Goal: Task Accomplishment & Management: Manage account settings

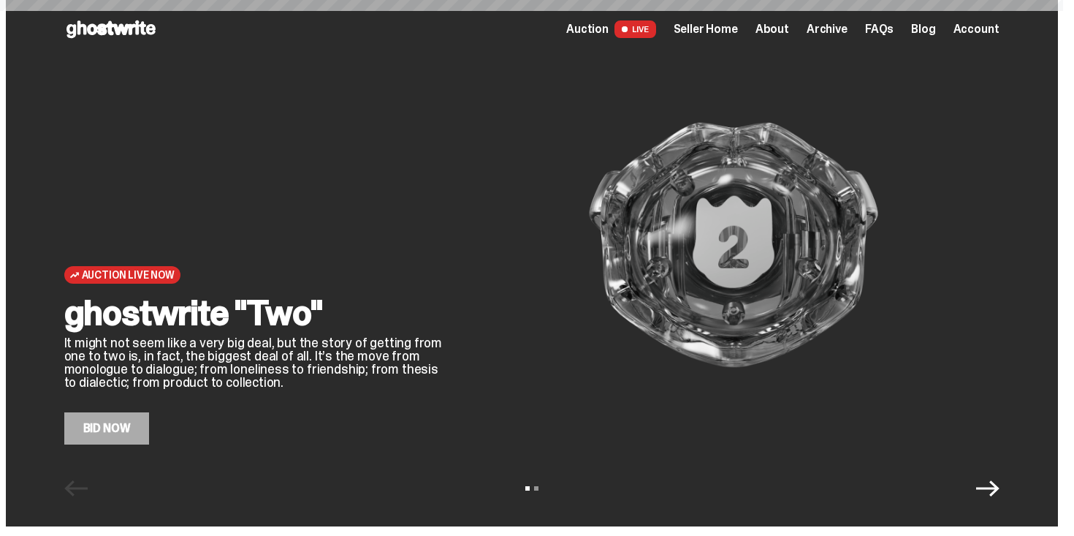
click at [716, 31] on span "Seller Home" at bounding box center [706, 29] width 64 height 12
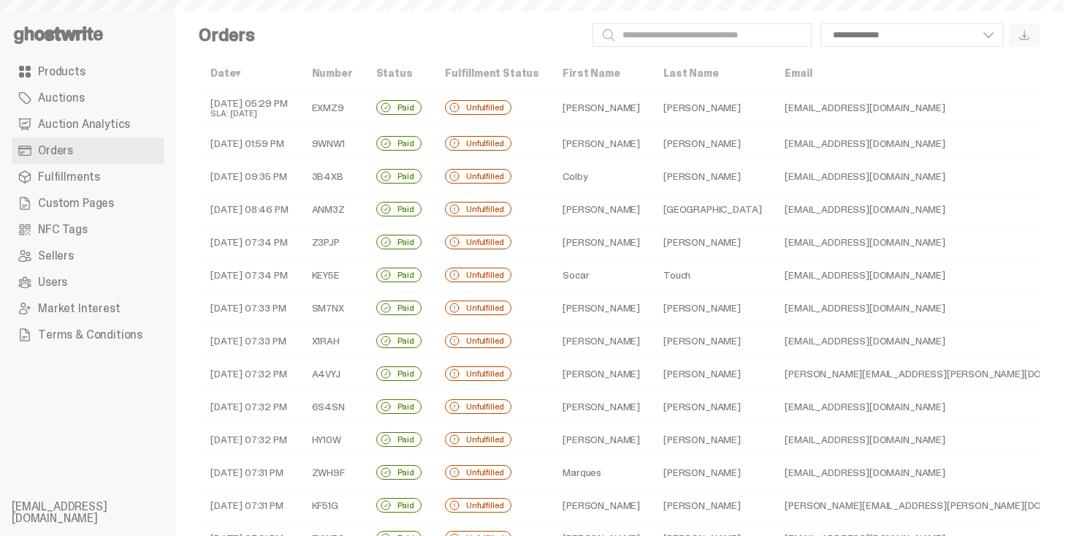
select select
click at [87, 103] on link "Auctions" at bounding box center [88, 98] width 152 height 26
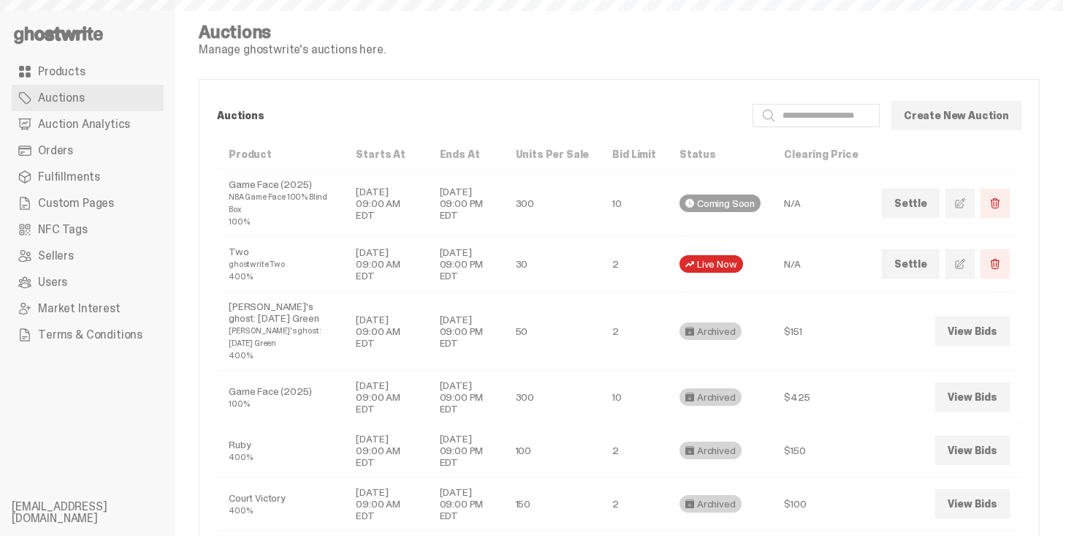
click at [86, 148] on link "Orders" at bounding box center [88, 150] width 152 height 26
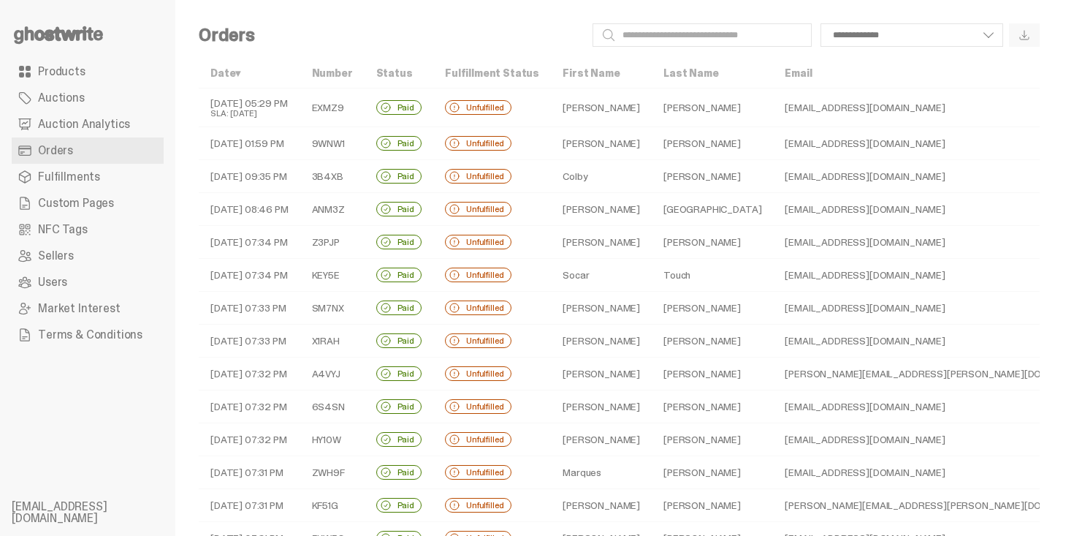
click at [289, 106] on td "09-04-25 05:29 PM SLA: 09-08-25" at bounding box center [250, 107] width 102 height 39
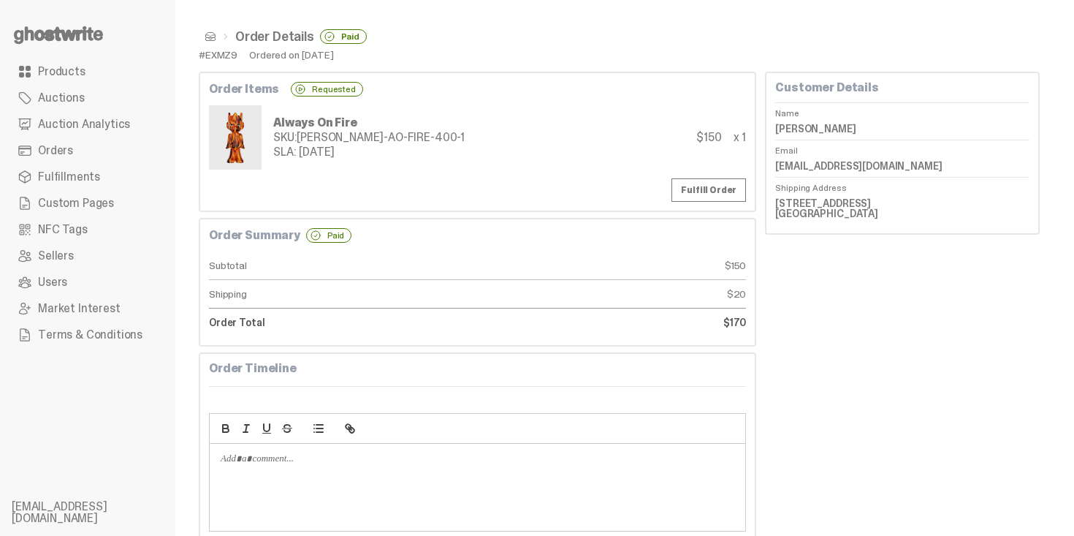
click at [94, 150] on link "Orders" at bounding box center [88, 150] width 152 height 26
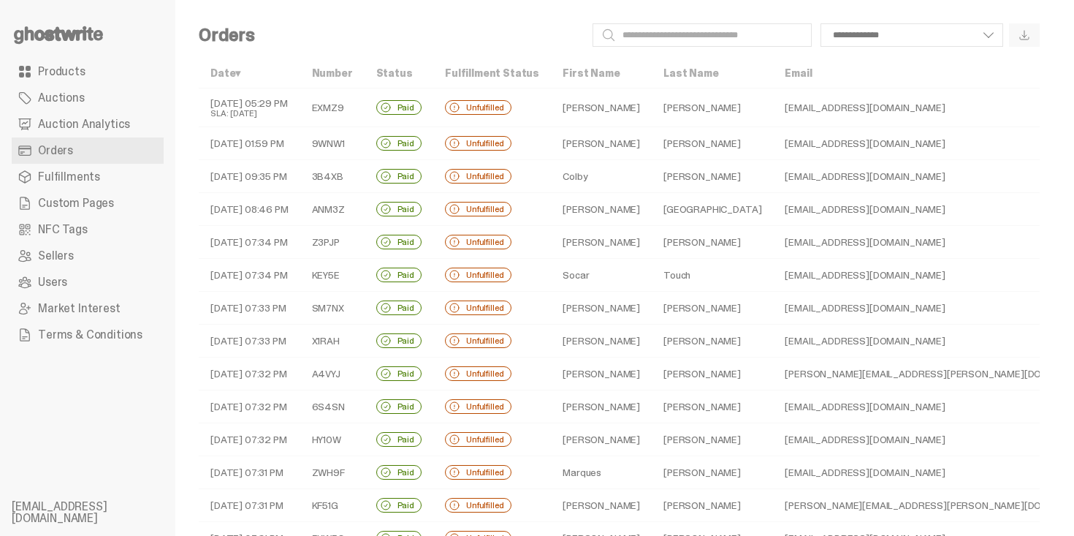
click at [80, 104] on span "Auctions" at bounding box center [61, 98] width 47 height 12
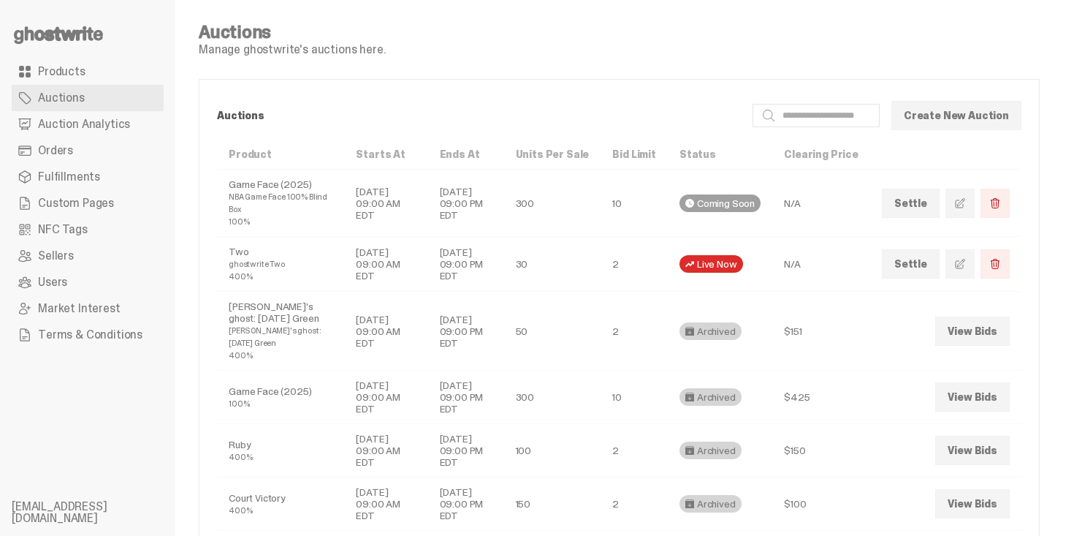
click at [78, 118] on span "Auction Analytics" at bounding box center [84, 124] width 92 height 12
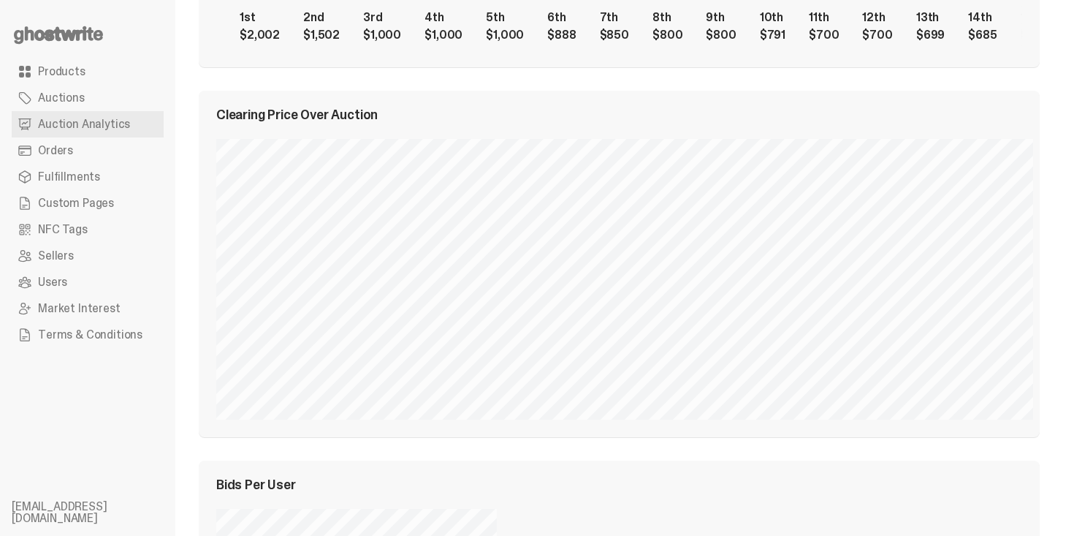
scroll to position [333, 0]
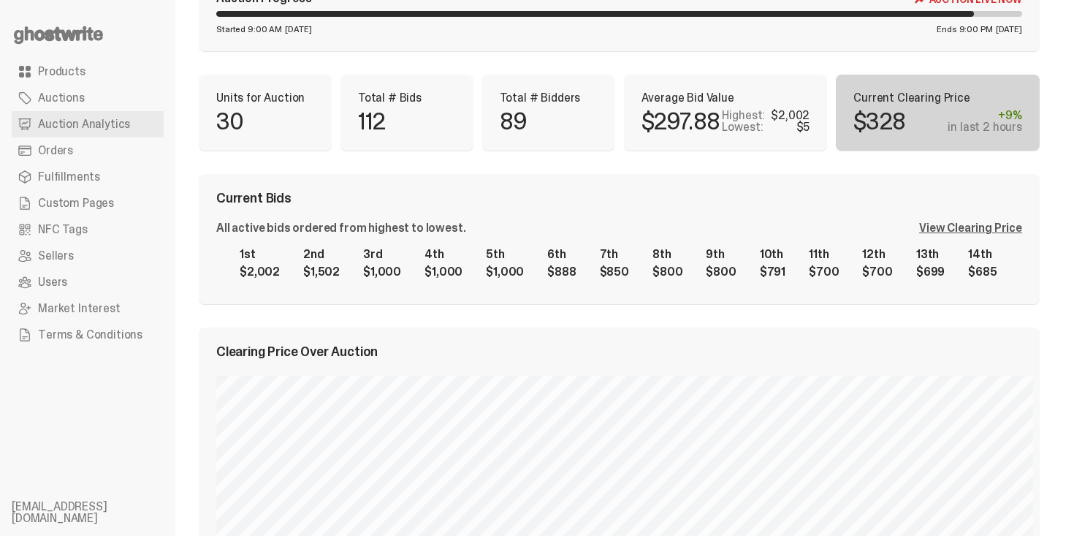
scroll to position [83, 0]
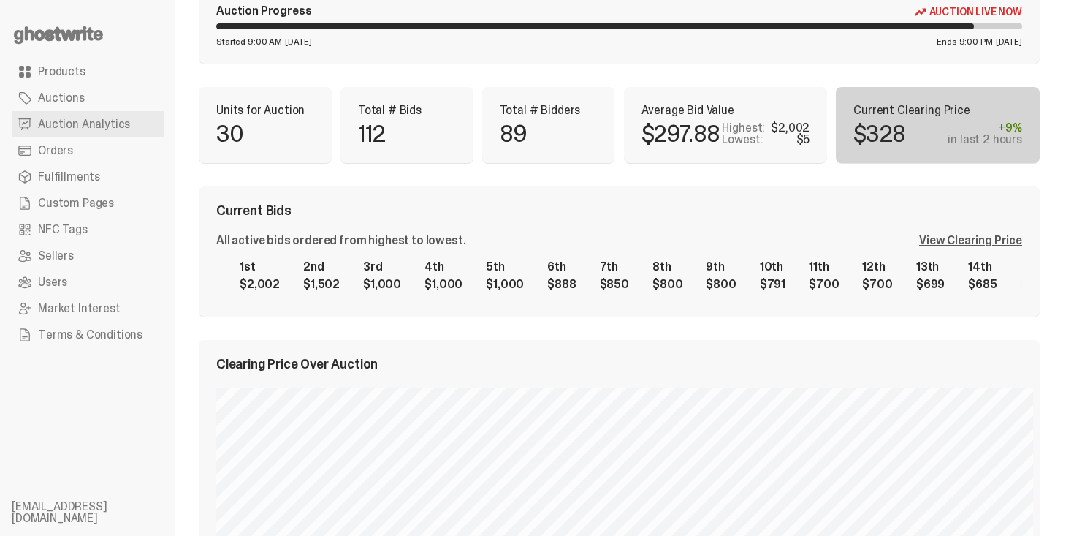
click at [1022, 280] on div "1st $2,002 2nd $1,502 3rd $1,000 4th $1,000 5th $1,000 6th $888 7th $850 8th $8…" at bounding box center [619, 275] width 806 height 47
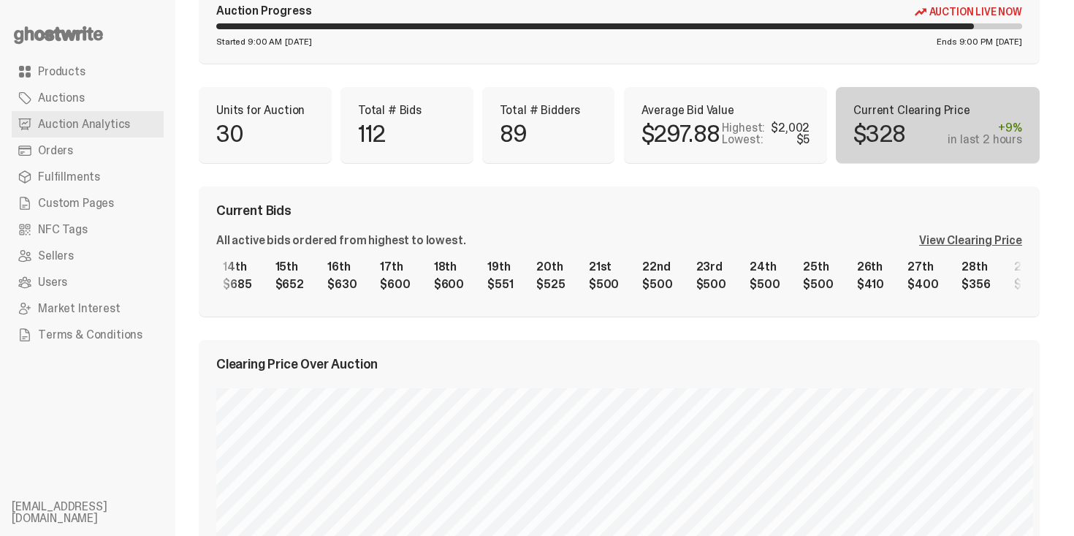
scroll to position [0, 760]
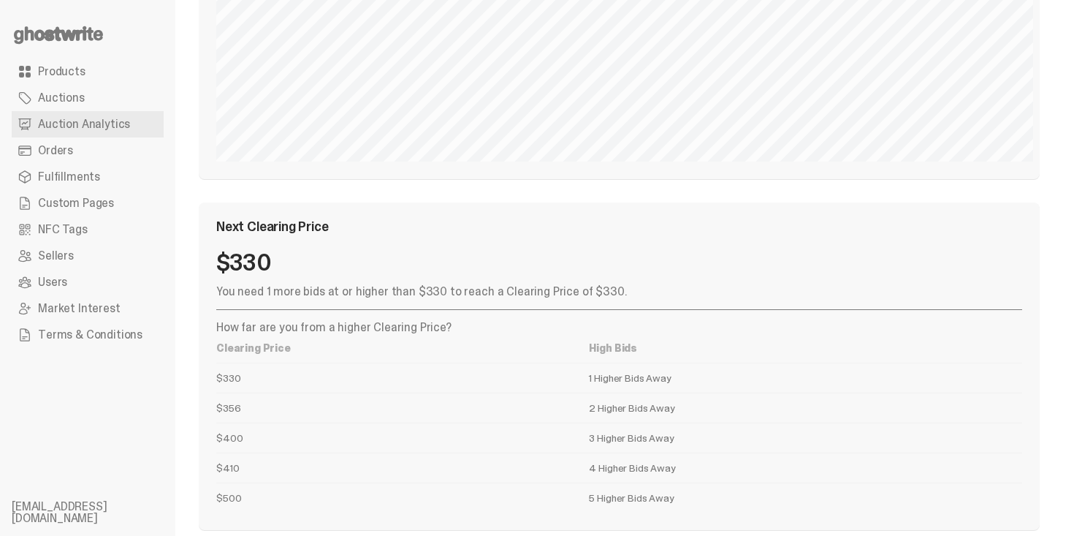
scroll to position [1717, 0]
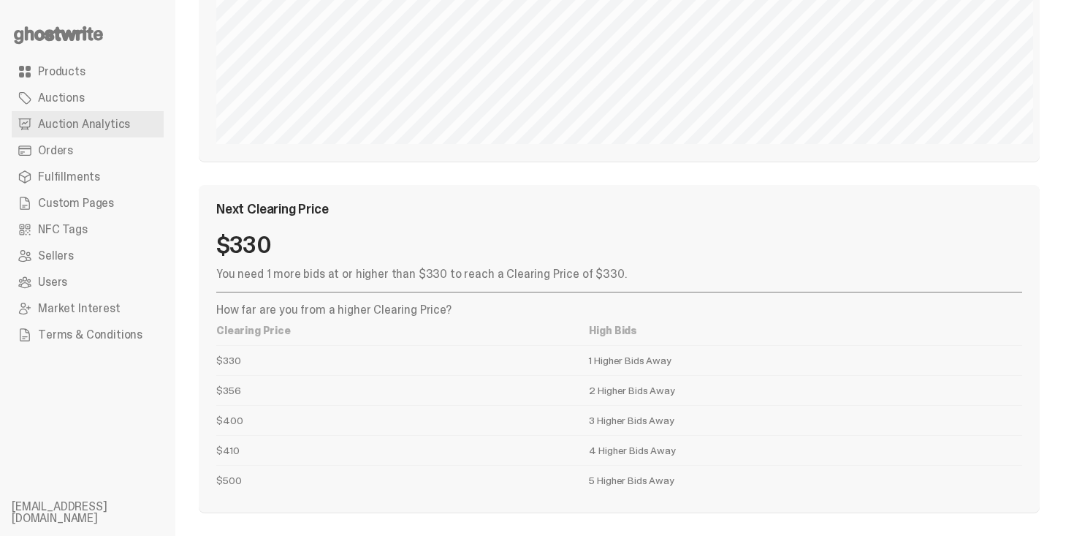
click at [737, 373] on td "1 Higher Bids Away" at bounding box center [805, 360] width 433 height 30
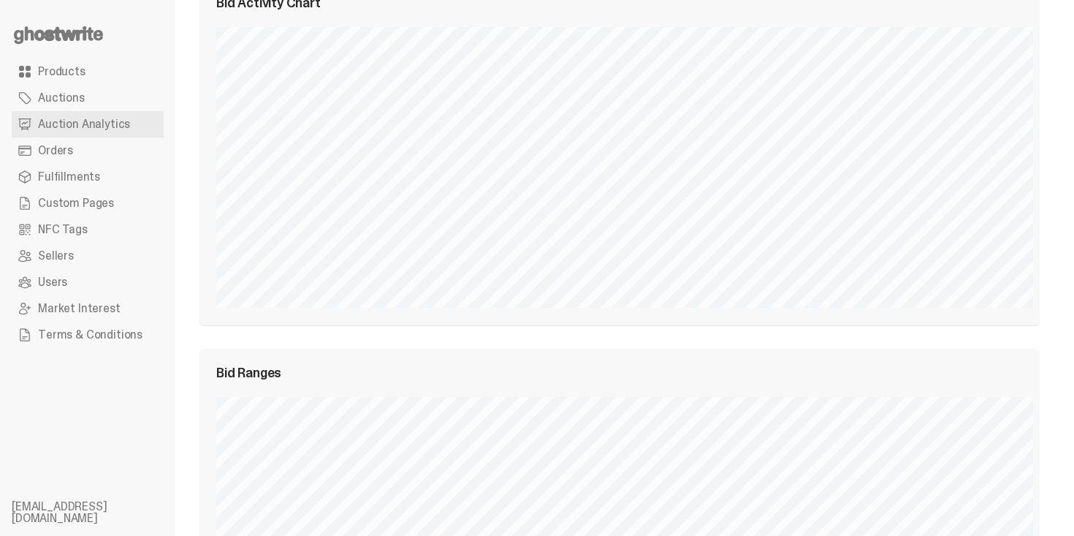
scroll to position [0, 0]
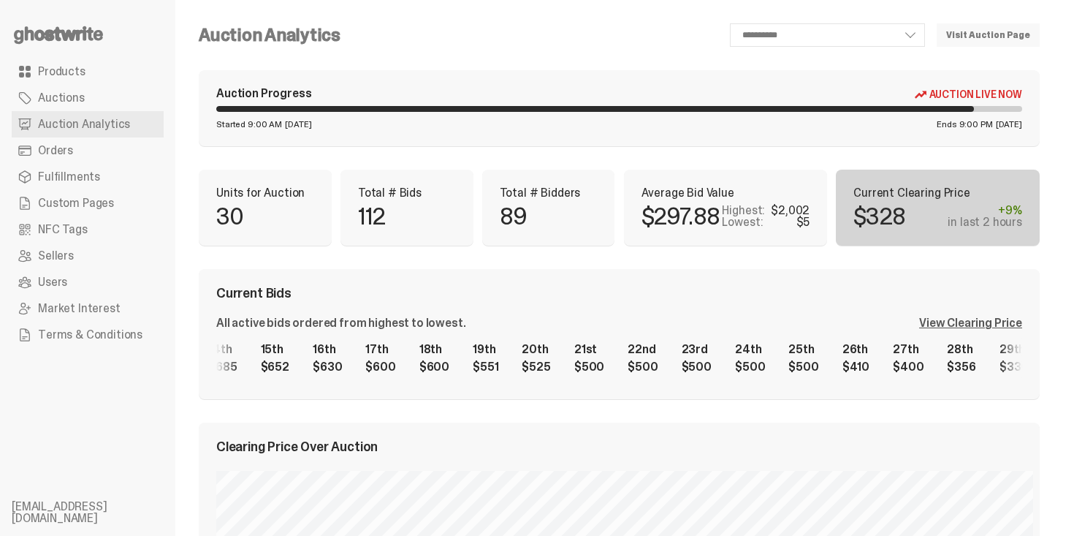
click at [77, 69] on span "Products" at bounding box center [62, 72] width 48 height 12
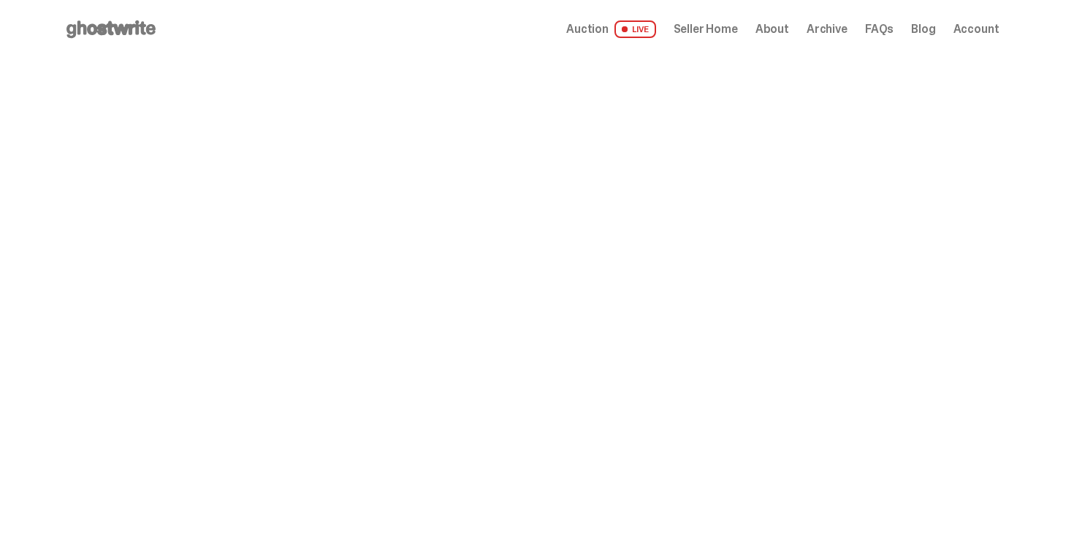
click at [829, 31] on span "Archive" at bounding box center [827, 29] width 41 height 12
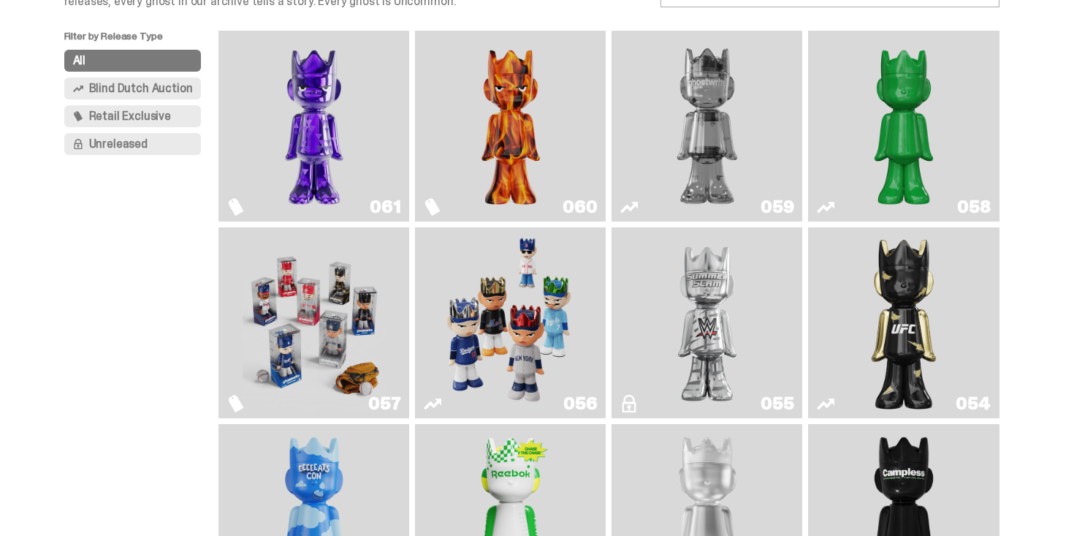
scroll to position [146, 0]
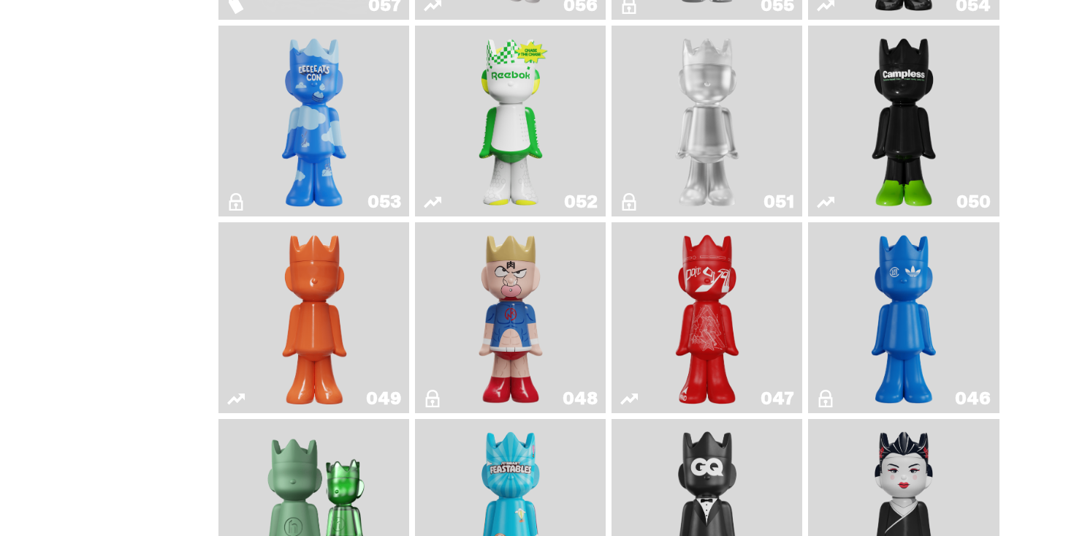
scroll to position [521, 0]
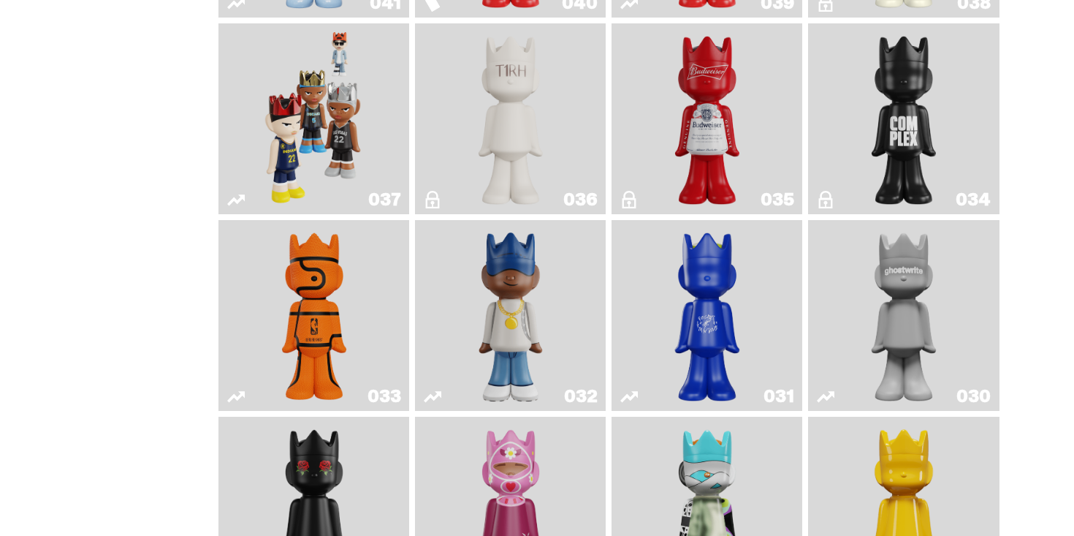
scroll to position [1305, 0]
